Goal: Transaction & Acquisition: Download file/media

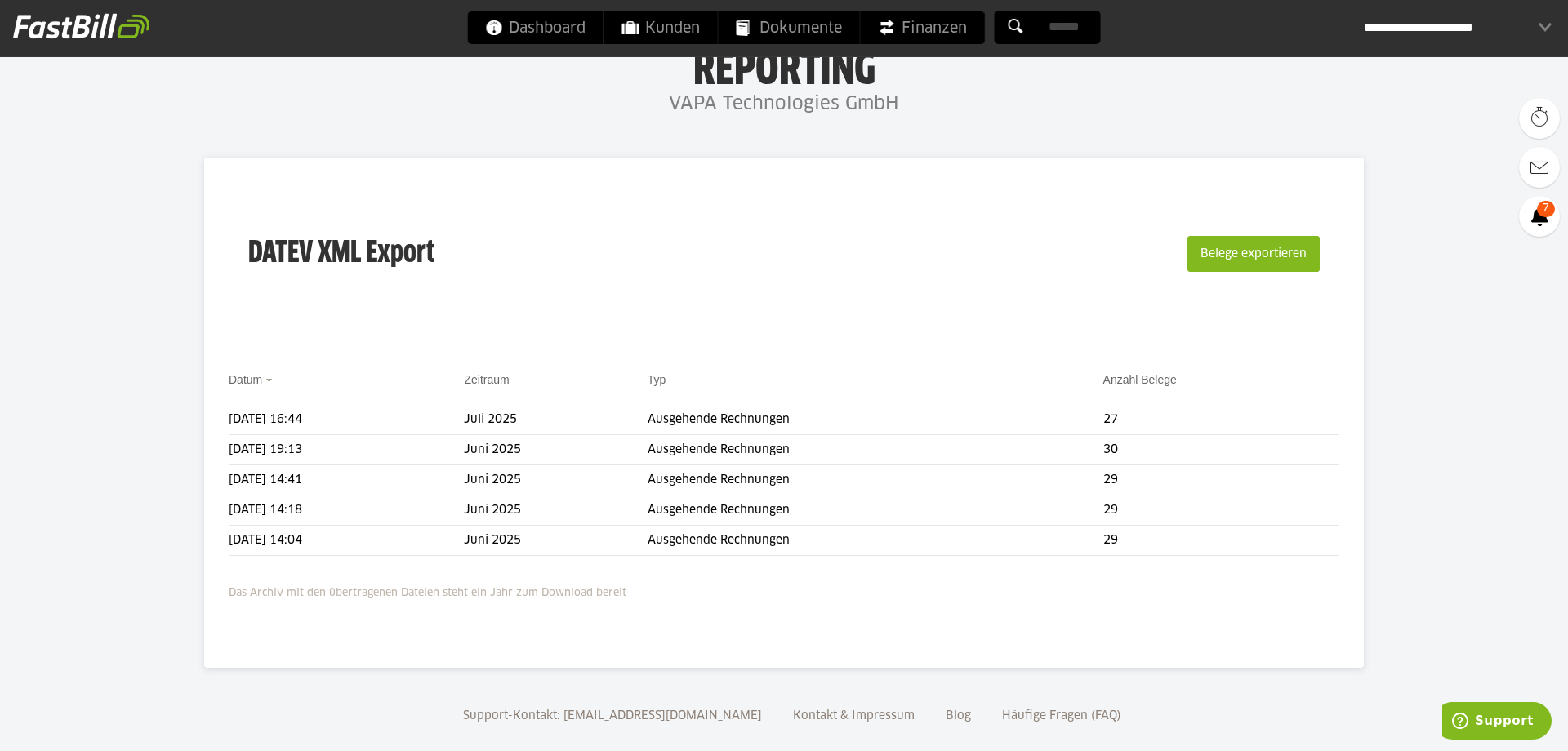
scroll to position [91, 0]
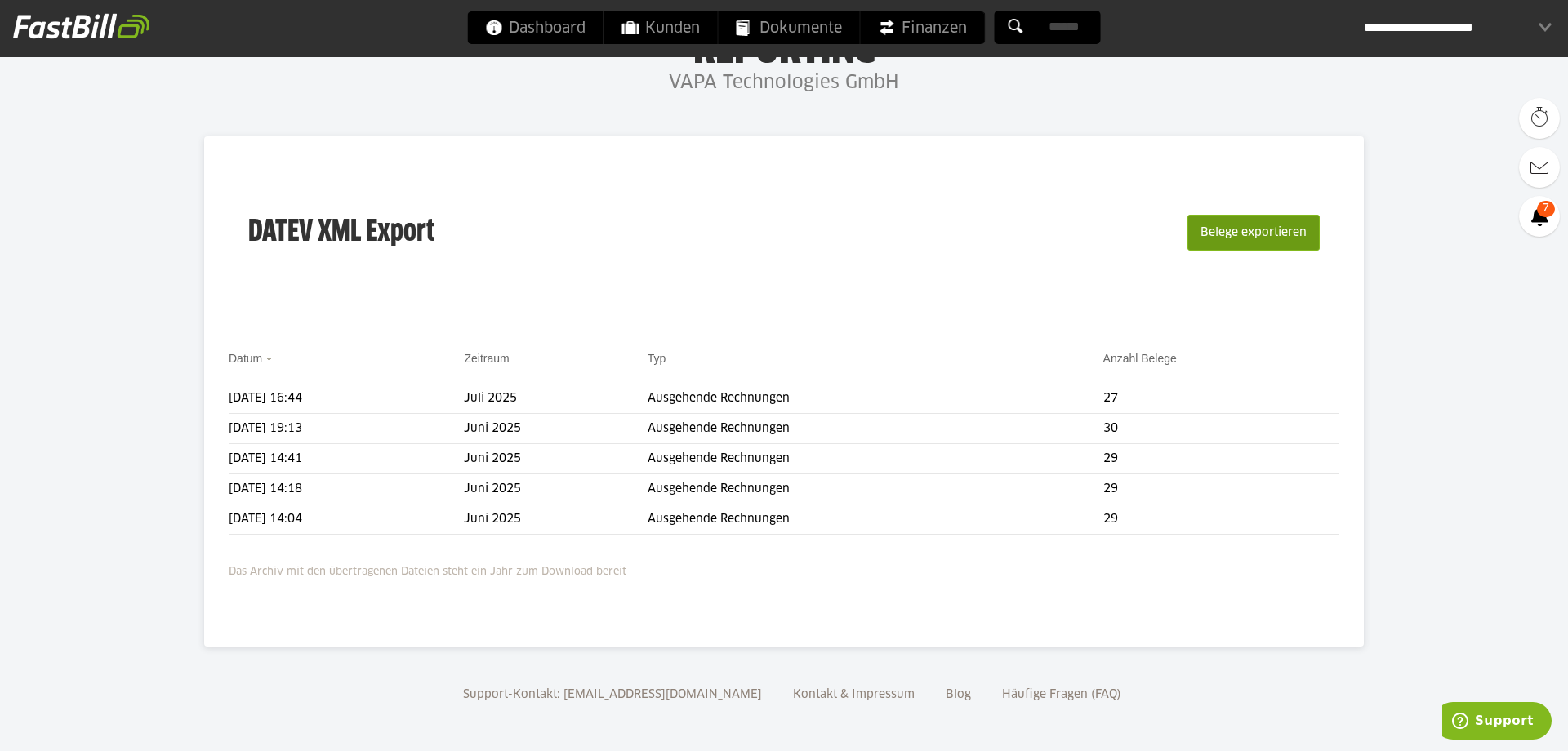
click at [1223, 226] on button "Belege exportieren" at bounding box center [1253, 233] width 133 height 36
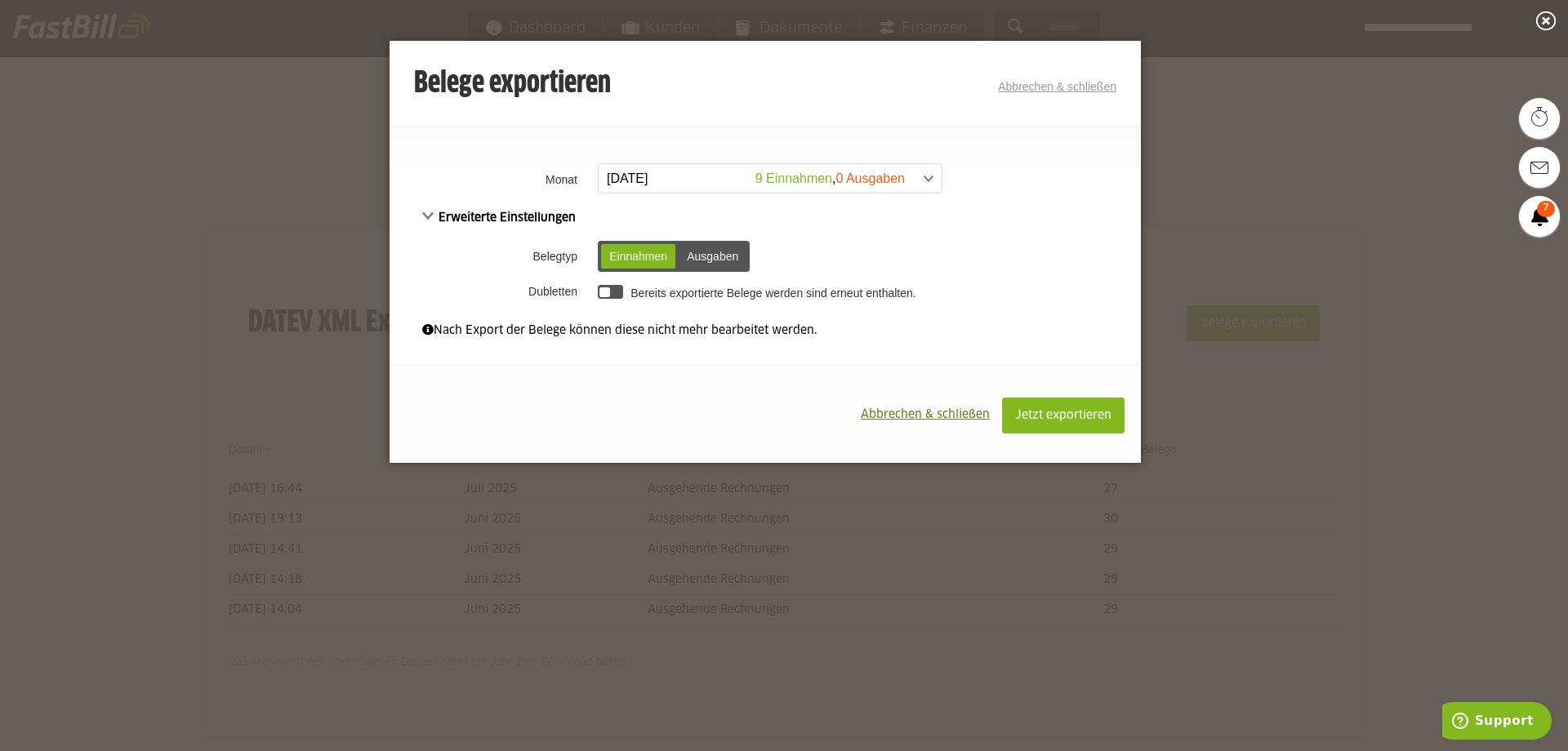
click at [926, 176] on span at bounding box center [762, 179] width 343 height 30
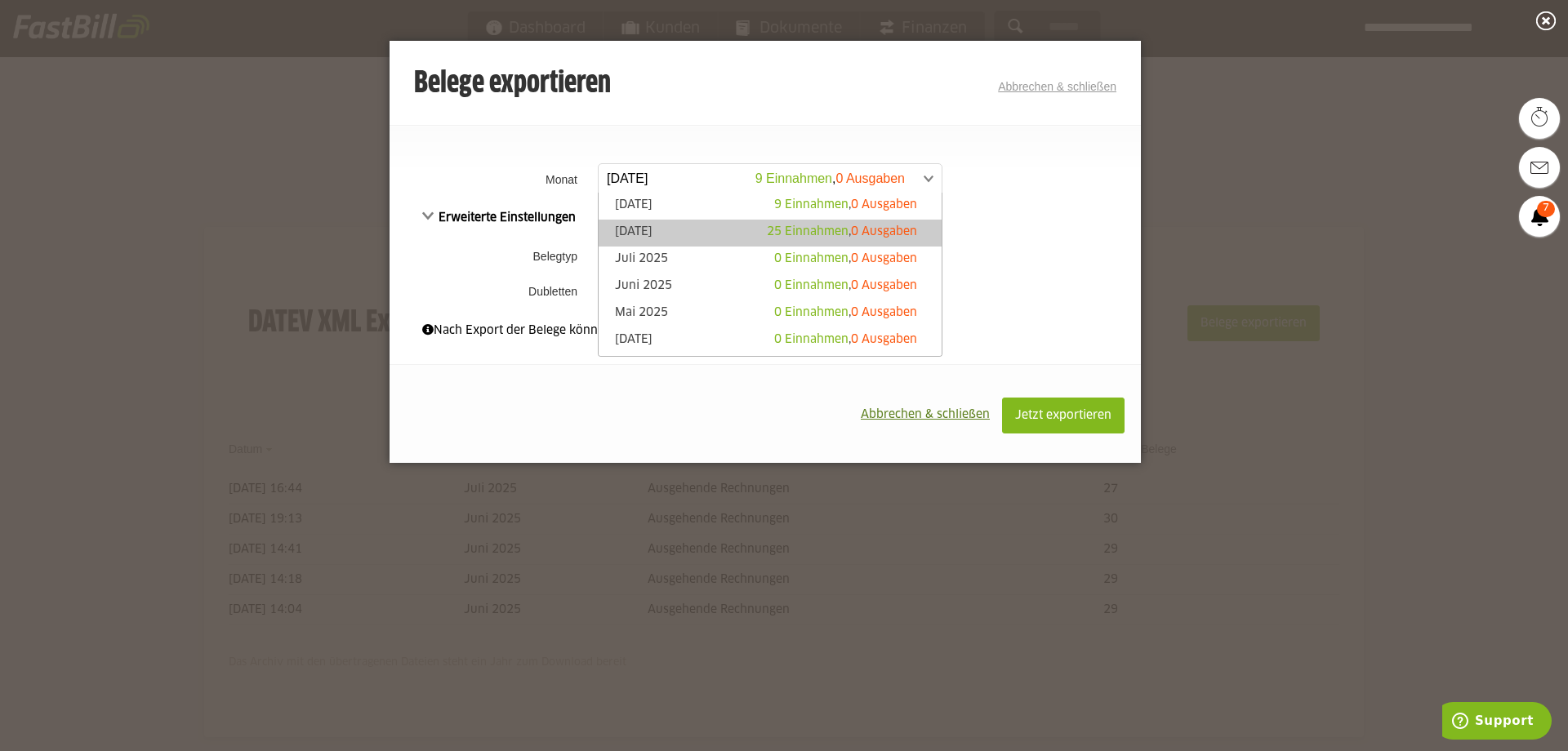
click at [634, 229] on link "August 2025 25 Einnahmen , 0 Ausgaben" at bounding box center [770, 233] width 326 height 19
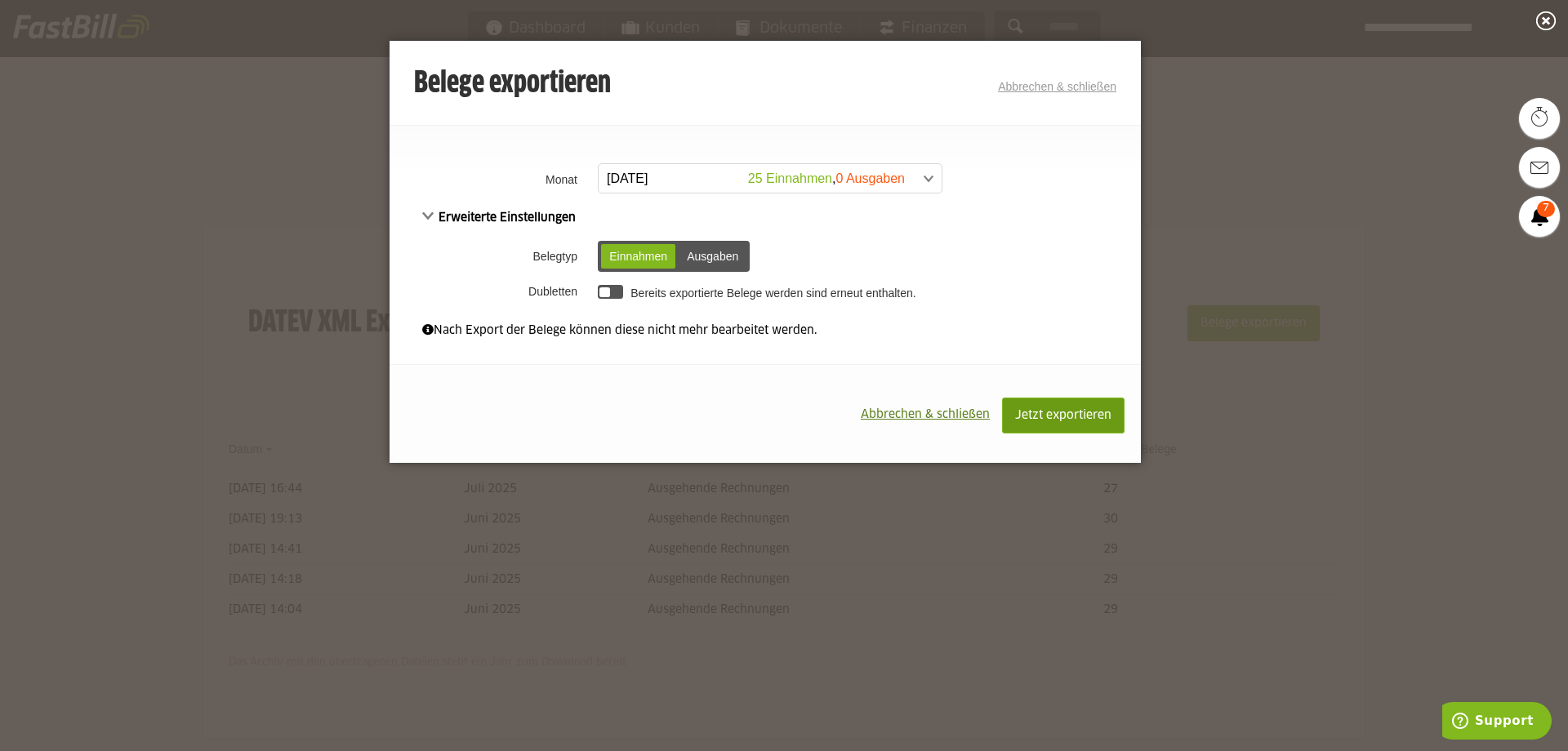
click at [1058, 413] on span "Jetzt exportieren" at bounding box center [1062, 416] width 96 height 12
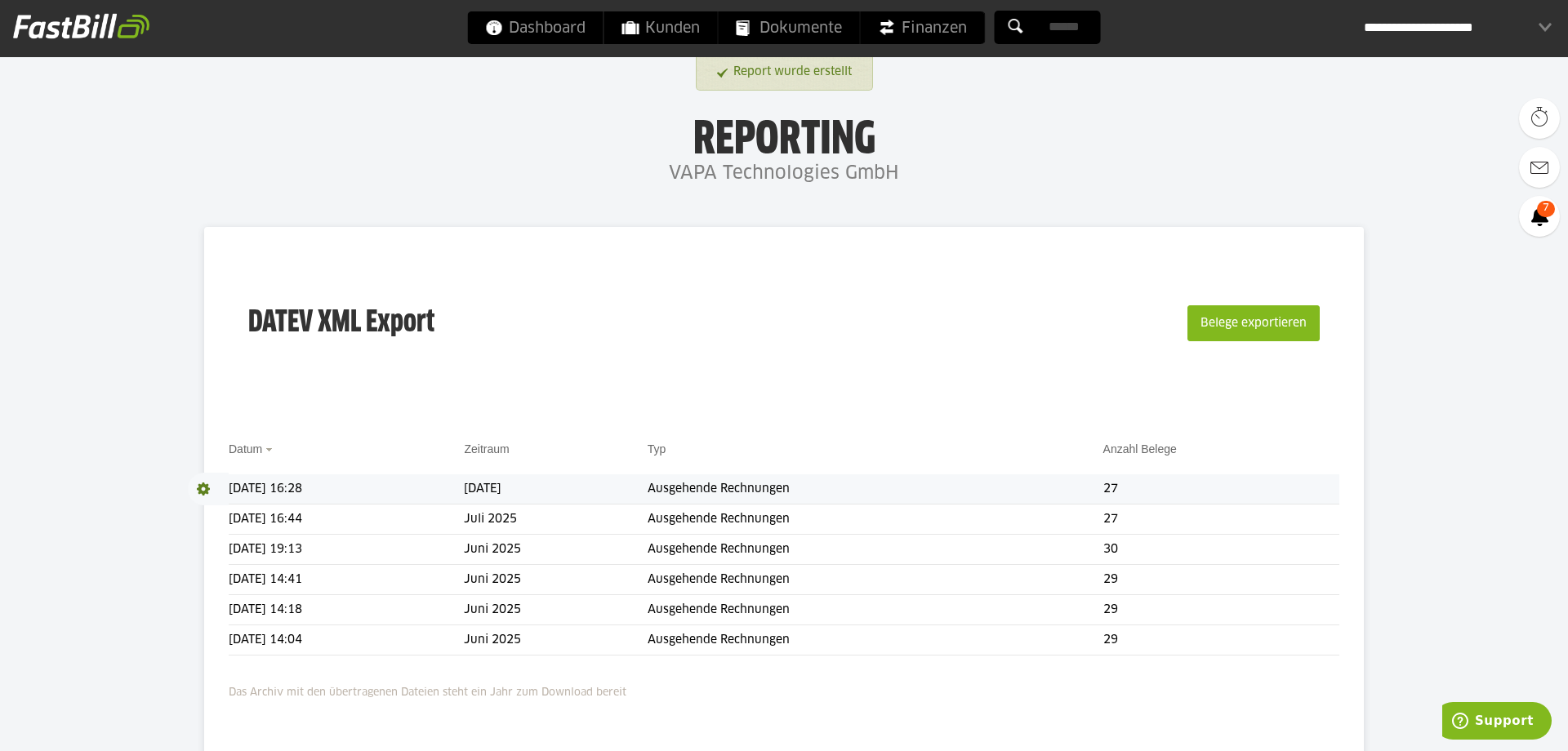
click at [783, 486] on td "Ausgehende Rechnungen" at bounding box center [876, 490] width 456 height 31
click at [305, 484] on td "[DATE] 16:28" at bounding box center [346, 490] width 235 height 31
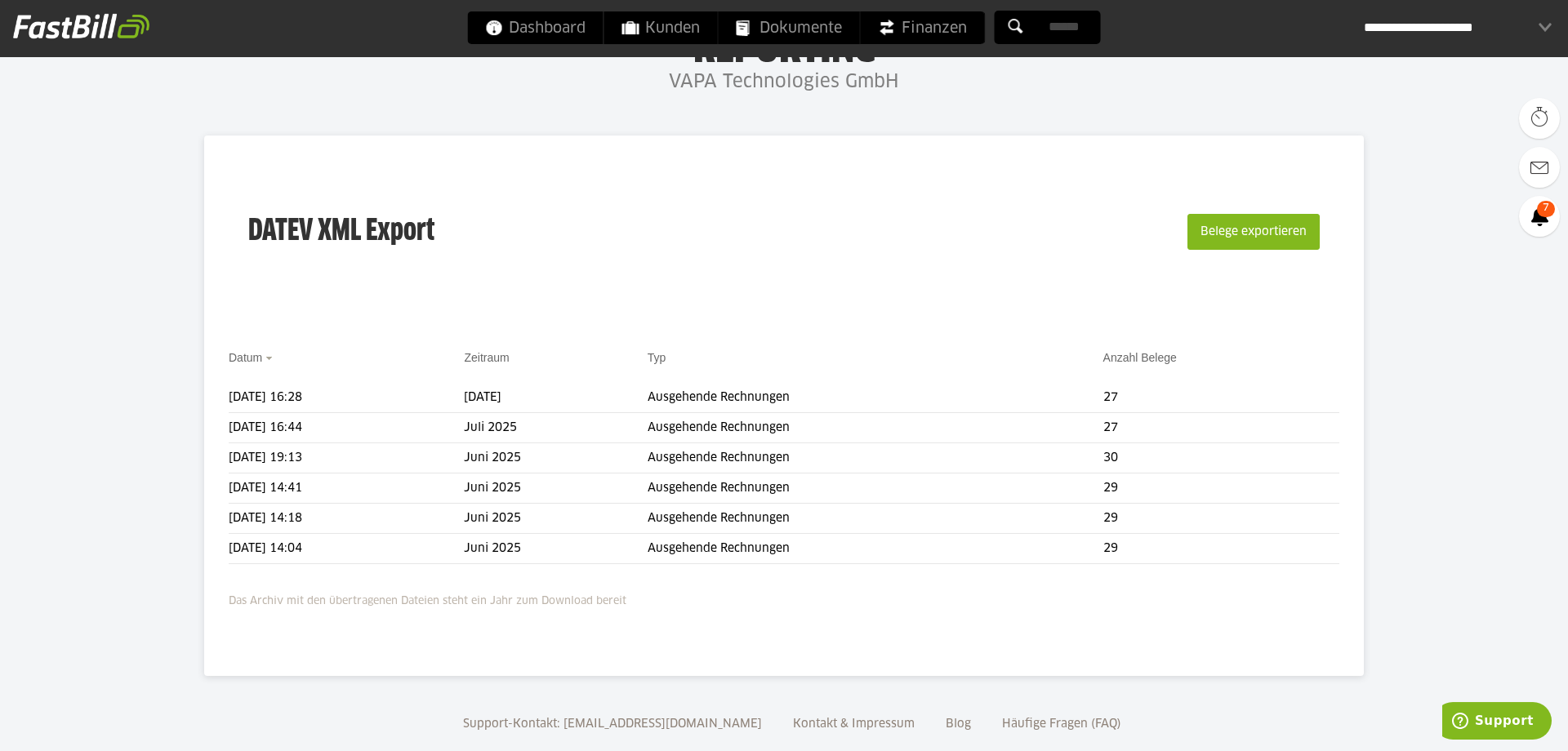
scroll to position [121, 0]
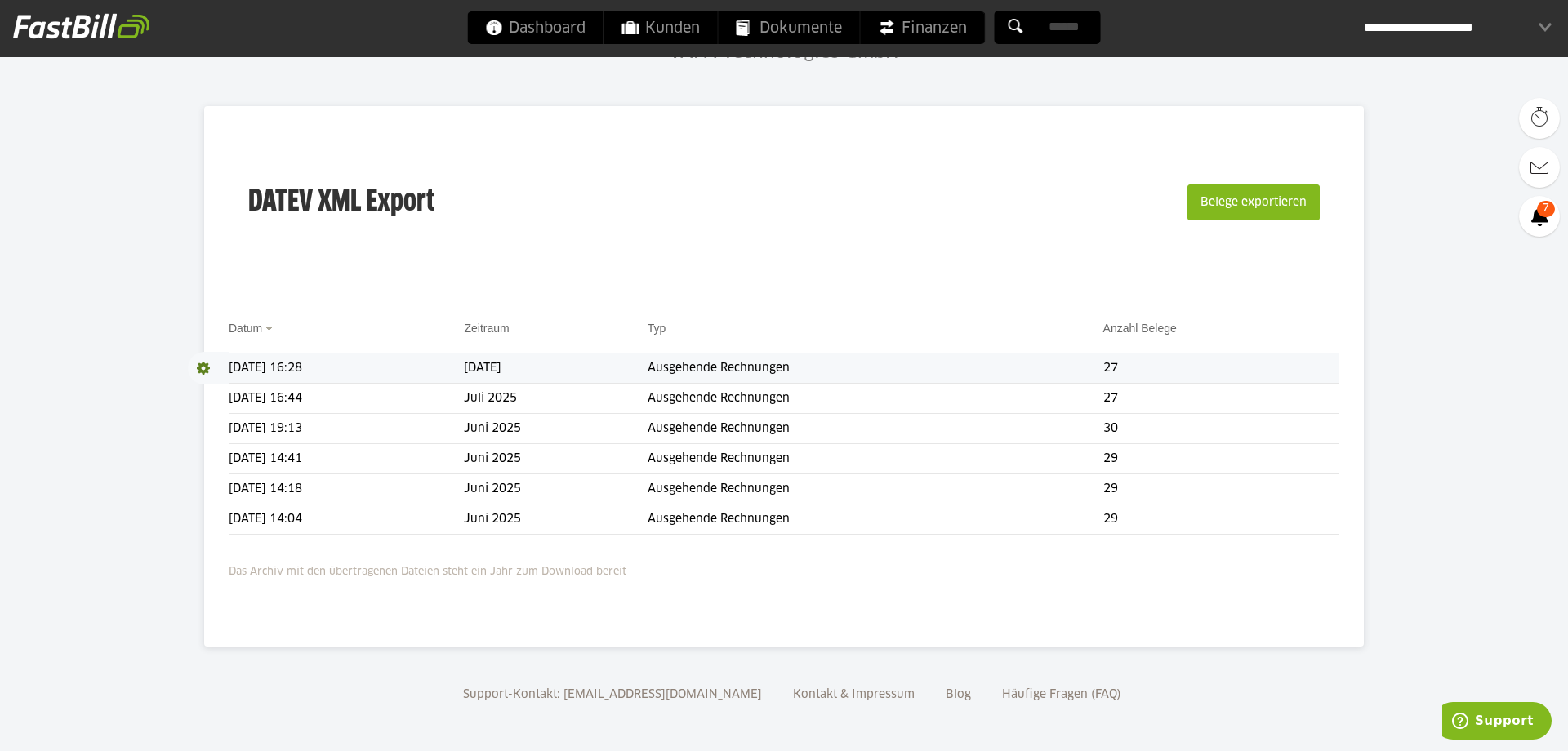
click at [830, 364] on td "Ausgehende Rechnungen" at bounding box center [876, 368] width 456 height 31
click at [762, 367] on td "Ausgehende Rechnungen" at bounding box center [876, 368] width 456 height 31
click at [204, 366] on span at bounding box center [208, 368] width 41 height 33
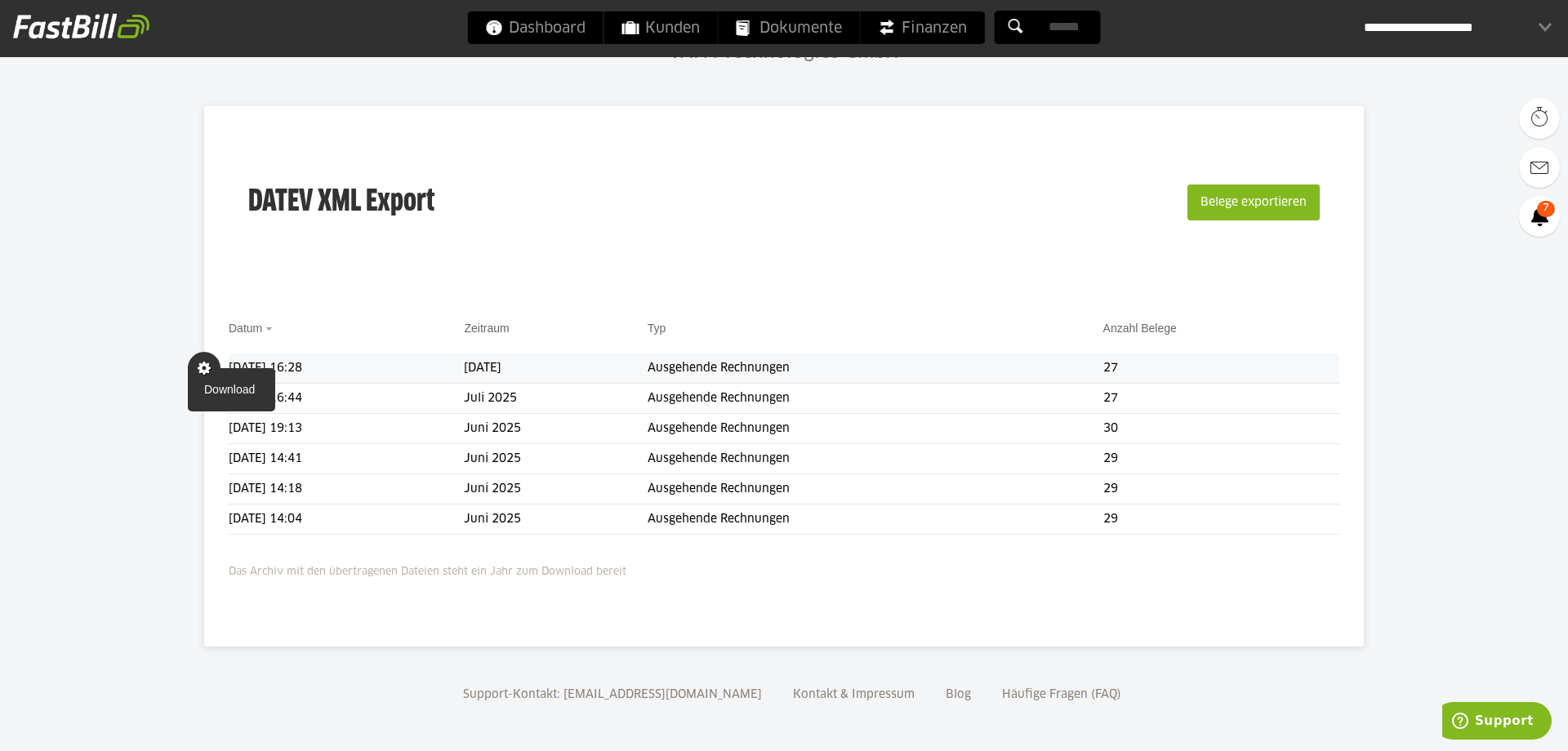
click at [213, 382] on span at bounding box center [204, 368] width 33 height 33
click at [224, 385] on link "Download" at bounding box center [231, 390] width 87 height 19
click at [206, 363] on span "Download" at bounding box center [208, 368] width 41 height 33
click at [395, 358] on td "[DATE] 16:28" at bounding box center [346, 368] width 235 height 31
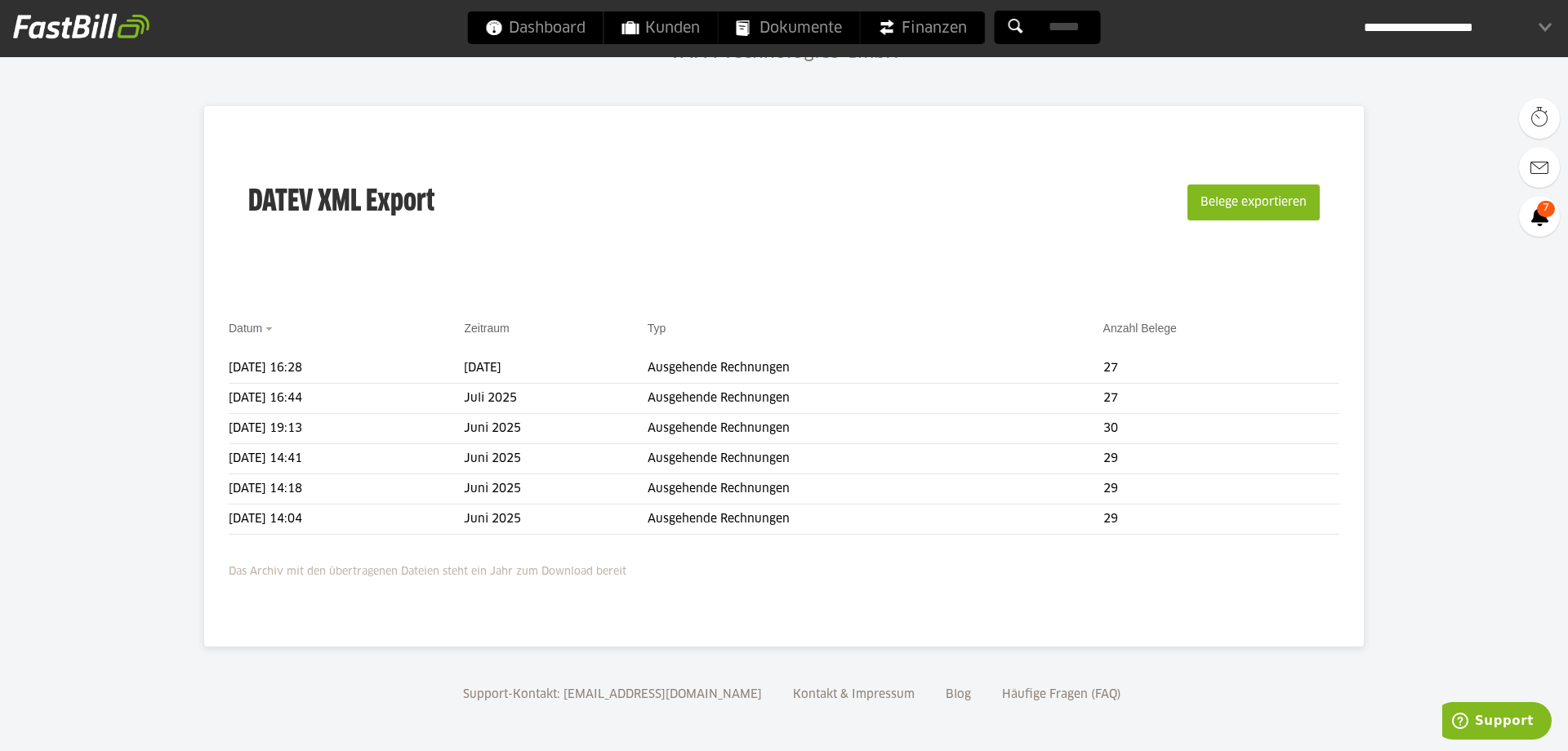
click at [1510, 31] on div "**********" at bounding box center [1457, 28] width 188 height 33
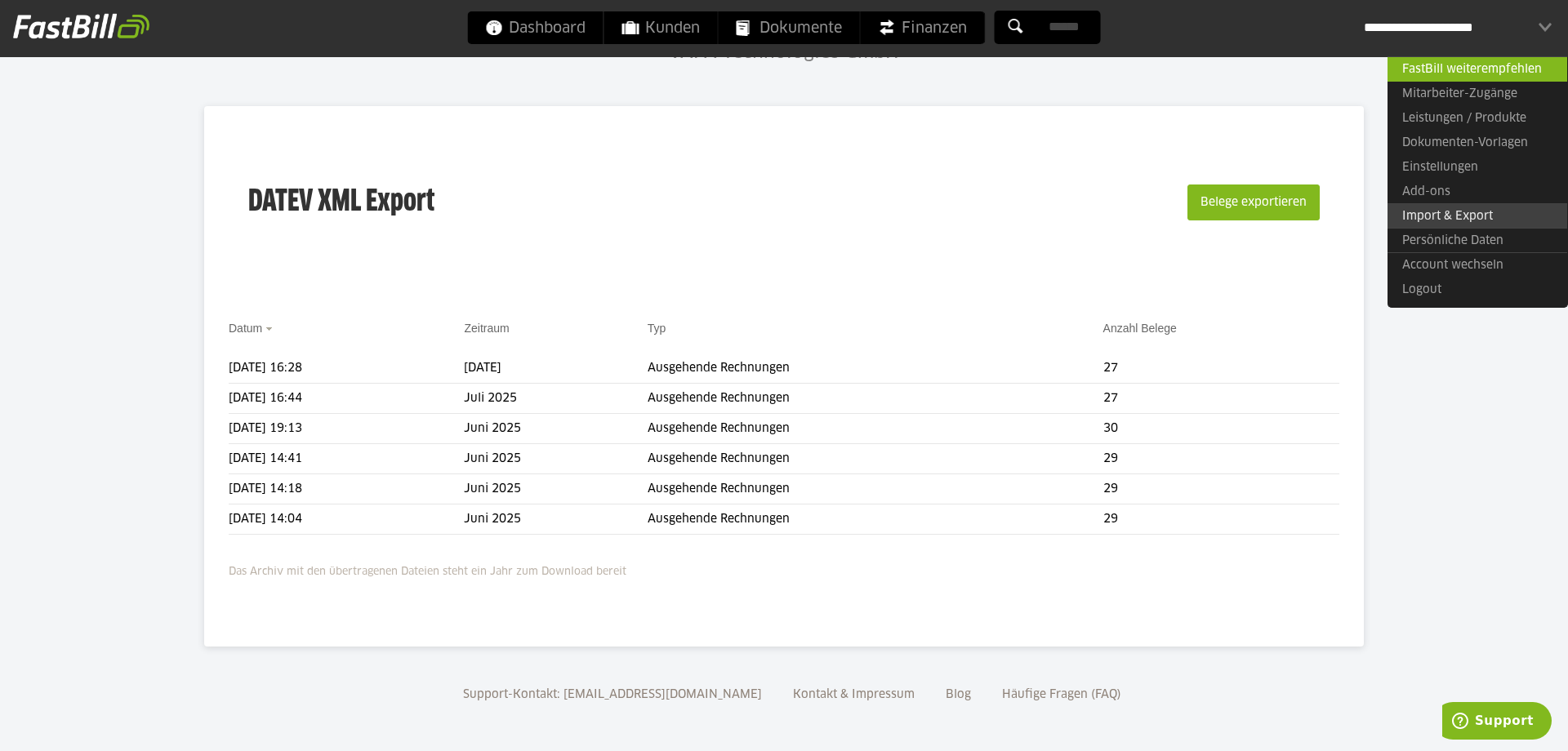
click at [1457, 212] on link "Import & Export" at bounding box center [1477, 217] width 180 height 26
